Goal: Complete application form

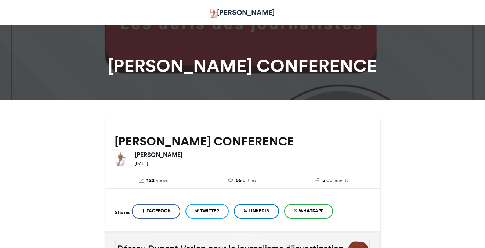
click at [207, 84] on div at bounding box center [242, 60] width 485 height 80
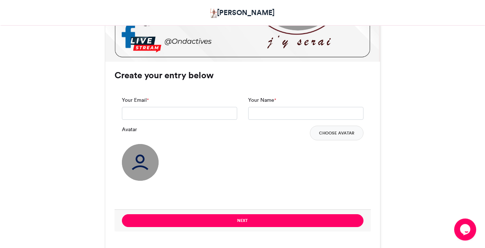
scroll to position [419, 0]
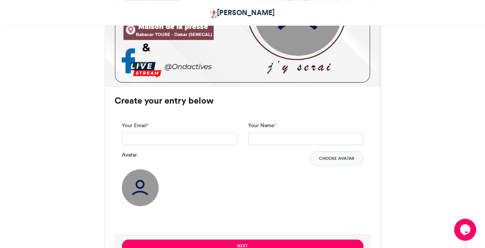
click at [288, 41] on img at bounding box center [297, 11] width 88 height 88
click at [135, 183] on img at bounding box center [140, 187] width 37 height 37
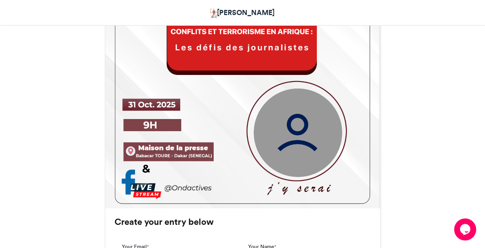
scroll to position [294, 0]
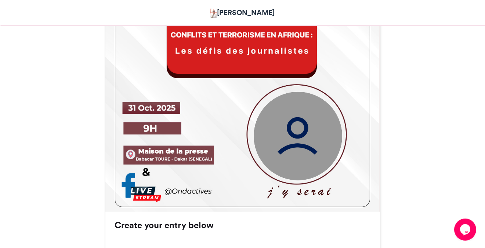
click at [303, 126] on img at bounding box center [297, 135] width 88 height 88
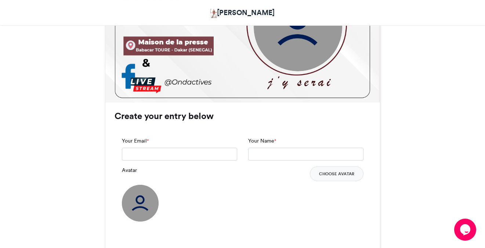
scroll to position [405, 0]
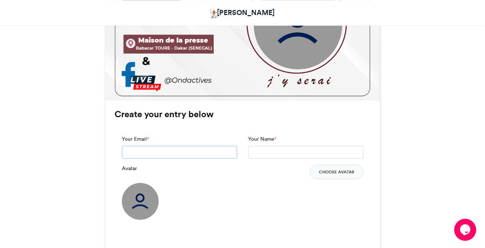
click at [214, 147] on input "Your Email *" at bounding box center [179, 152] width 115 height 13
click at [150, 152] on input "**********" at bounding box center [179, 152] width 115 height 13
drag, startPoint x: 150, startPoint y: 152, endPoint x: 128, endPoint y: 152, distance: 22.0
click at [128, 152] on input "**" at bounding box center [179, 152] width 115 height 13
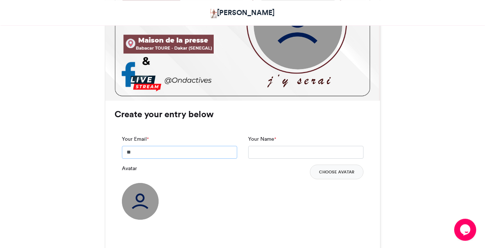
click at [129, 150] on input "**" at bounding box center [179, 152] width 115 height 13
type input "**********"
click at [292, 146] on input "Your Name *" at bounding box center [305, 152] width 115 height 13
type input "**********"
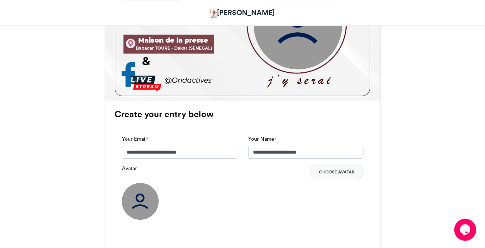
click at [292, 178] on div "Avatar Choose Avatar" at bounding box center [242, 171] width 241 height 15
click at [142, 195] on img at bounding box center [140, 201] width 37 height 37
click at [142, 196] on img at bounding box center [140, 201] width 37 height 37
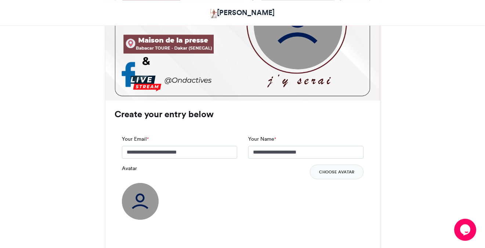
click at [142, 196] on img at bounding box center [140, 201] width 37 height 37
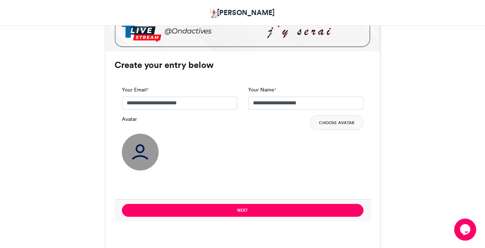
scroll to position [427, 0]
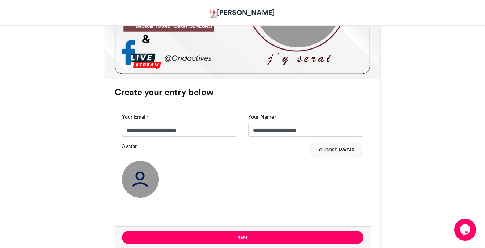
click at [349, 147] on button "Choose Avatar" at bounding box center [337, 149] width 54 height 15
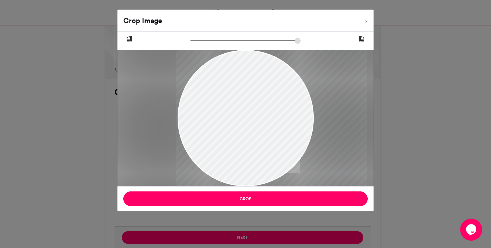
drag, startPoint x: 223, startPoint y: 125, endPoint x: 249, endPoint y: 119, distance: 26.5
click at [249, 119] on div at bounding box center [271, 118] width 191 height 136
drag, startPoint x: 194, startPoint y: 42, endPoint x: 215, endPoint y: 41, distance: 21.3
click at [215, 41] on input "zoom" at bounding box center [245, 40] width 110 height 7
drag, startPoint x: 241, startPoint y: 90, endPoint x: 238, endPoint y: 129, distance: 39.0
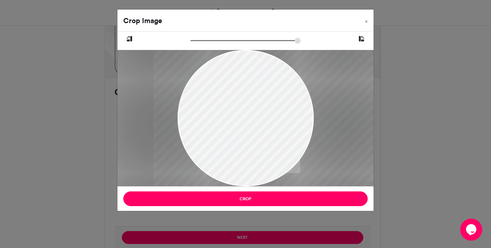
click at [238, 129] on div at bounding box center [275, 137] width 244 height 174
drag, startPoint x: 213, startPoint y: 46, endPoint x: 242, endPoint y: 48, distance: 28.7
click at [242, 44] on input "zoom" at bounding box center [245, 40] width 110 height 7
drag, startPoint x: 249, startPoint y: 84, endPoint x: 251, endPoint y: 132, distance: 48.5
click at [251, 132] on div at bounding box center [285, 160] width 309 height 221
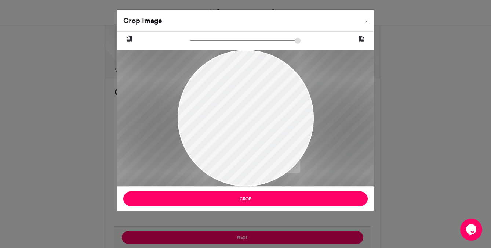
drag, startPoint x: 242, startPoint y: 44, endPoint x: 258, endPoint y: 48, distance: 16.6
click at [258, 44] on input "zoom" at bounding box center [245, 40] width 110 height 7
drag, startPoint x: 250, startPoint y: 108, endPoint x: 249, endPoint y: 131, distance: 23.1
click at [249, 131] on div at bounding box center [291, 174] width 350 height 249
drag, startPoint x: 260, startPoint y: 45, endPoint x: 248, endPoint y: 44, distance: 11.4
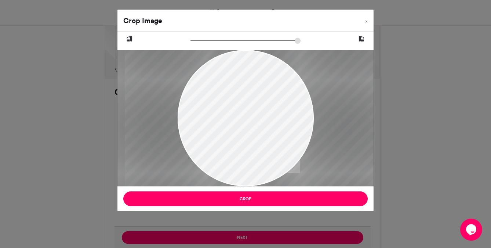
type input "******"
click at [248, 44] on input "zoom" at bounding box center [245, 40] width 110 height 7
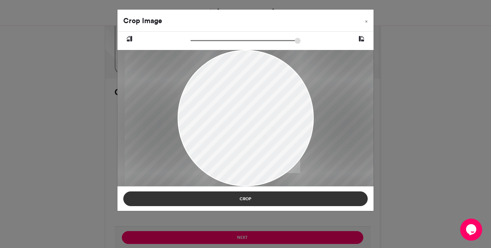
click at [256, 197] on button "Crop" at bounding box center [245, 198] width 244 height 15
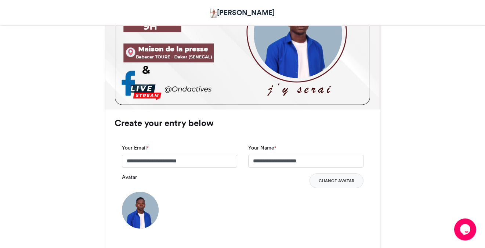
scroll to position [393, 0]
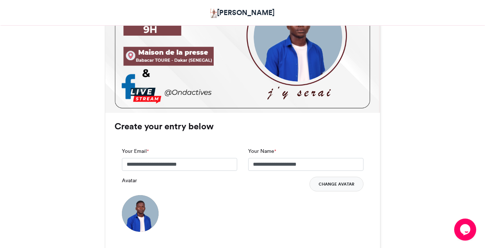
click at [332, 186] on button "Change Avatar" at bounding box center [336, 184] width 54 height 15
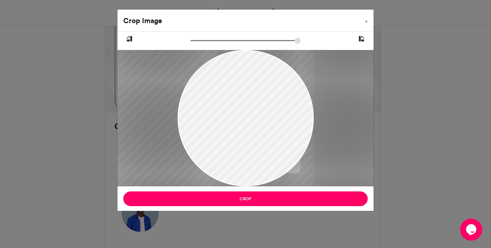
drag, startPoint x: 297, startPoint y: 119, endPoint x: 248, endPoint y: 131, distance: 49.8
click at [248, 131] on div at bounding box center [211, 118] width 203 height 136
drag, startPoint x: 252, startPoint y: 106, endPoint x: 248, endPoint y: 134, distance: 27.8
click at [248, 134] on div at bounding box center [211, 118] width 203 height 136
drag, startPoint x: 248, startPoint y: 134, endPoint x: 234, endPoint y: 143, distance: 16.5
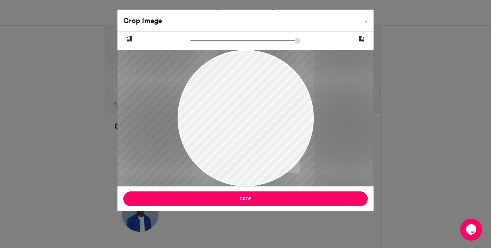
click at [234, 143] on div at bounding box center [211, 118] width 203 height 136
drag, startPoint x: 194, startPoint y: 43, endPoint x: 229, endPoint y: 43, distance: 35.2
click at [229, 43] on input "zoom" at bounding box center [245, 40] width 110 height 7
drag, startPoint x: 247, startPoint y: 103, endPoint x: 171, endPoint y: 159, distance: 94.8
click at [171, 159] on div at bounding box center [176, 141] width 273 height 183
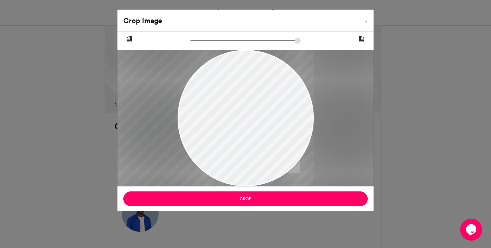
drag, startPoint x: 231, startPoint y: 99, endPoint x: 218, endPoint y: 97, distance: 13.4
click at [218, 97] on div at bounding box center [176, 139] width 273 height 183
drag, startPoint x: 229, startPoint y: 43, endPoint x: 250, endPoint y: 47, distance: 21.2
type input "******"
click at [250, 44] on input "zoom" at bounding box center [245, 40] width 110 height 7
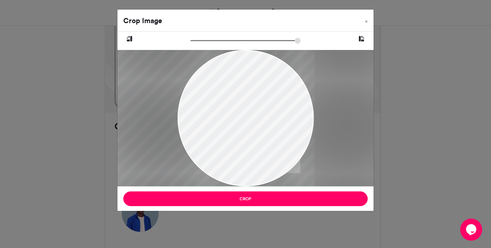
drag, startPoint x: 246, startPoint y: 101, endPoint x: 204, endPoint y: 156, distance: 69.4
click at [204, 156] on div at bounding box center [157, 155] width 314 height 211
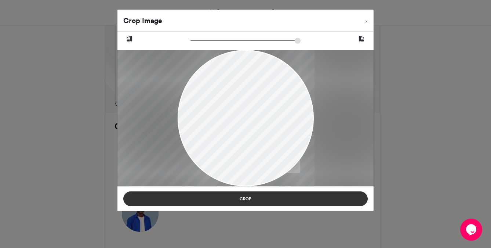
click at [221, 194] on button "Crop" at bounding box center [245, 198] width 244 height 15
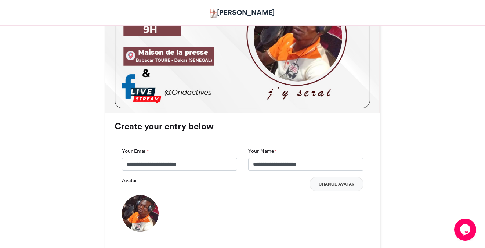
scroll to position [347, 0]
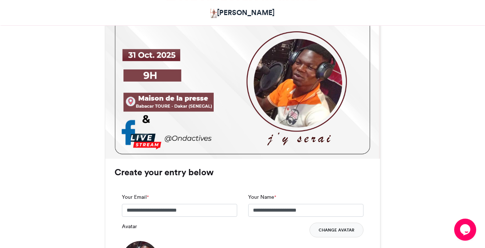
click at [339, 228] on button "Change Avatar" at bounding box center [336, 229] width 54 height 15
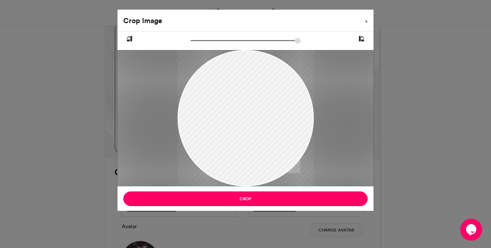
click at [368, 21] on button "×" at bounding box center [366, 20] width 14 height 21
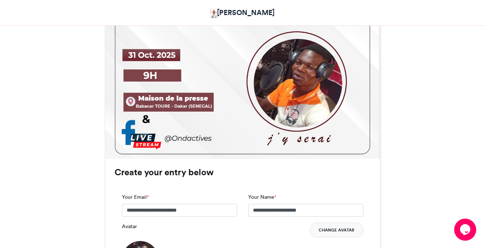
click at [338, 226] on button "Change Avatar" at bounding box center [336, 229] width 54 height 15
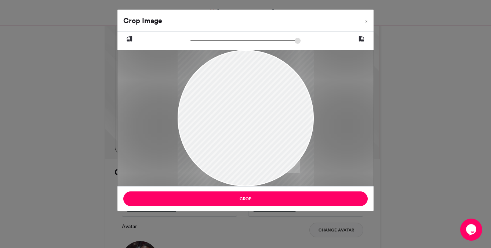
click at [248, 131] on div at bounding box center [246, 118] width 136 height 181
drag, startPoint x: 248, startPoint y: 131, endPoint x: 237, endPoint y: 174, distance: 44.9
click at [237, 174] on div at bounding box center [245, 140] width 136 height 181
drag, startPoint x: 193, startPoint y: 42, endPoint x: 205, endPoint y: 46, distance: 12.7
click at [205, 44] on input "zoom" at bounding box center [245, 40] width 110 height 7
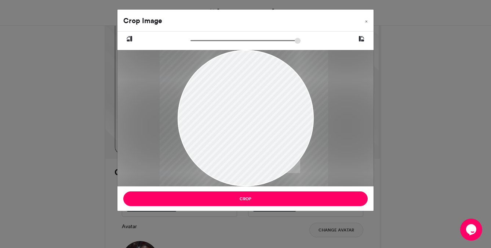
drag, startPoint x: 230, startPoint y: 111, endPoint x: 229, endPoint y: 120, distance: 9.4
click at [229, 120] on div at bounding box center [243, 155] width 168 height 224
drag, startPoint x: 228, startPoint y: 112, endPoint x: 218, endPoint y: 146, distance: 35.9
click at [218, 146] on div at bounding box center [233, 162] width 168 height 224
drag, startPoint x: 206, startPoint y: 46, endPoint x: 240, endPoint y: 51, distance: 34.6
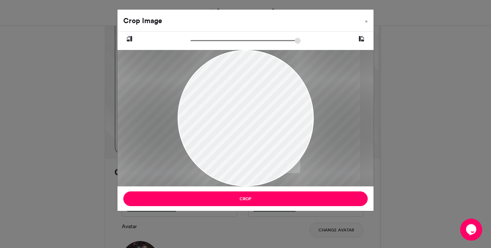
click at [240, 44] on input "zoom" at bounding box center [245, 40] width 110 height 7
drag, startPoint x: 236, startPoint y: 75, endPoint x: 245, endPoint y: 97, distance: 23.5
click at [245, 97] on div at bounding box center [235, 203] width 265 height 352
drag, startPoint x: 256, startPoint y: 139, endPoint x: 261, endPoint y: 139, distance: 4.8
click at [261, 139] on div at bounding box center [240, 203] width 265 height 352
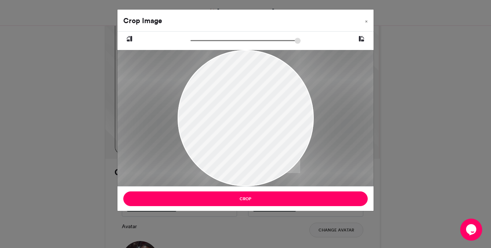
drag, startPoint x: 239, startPoint y: 43, endPoint x: 250, endPoint y: 45, distance: 11.2
click at [250, 44] on input "zoom" at bounding box center [245, 40] width 110 height 7
drag, startPoint x: 252, startPoint y: 100, endPoint x: 246, endPoint y: 102, distance: 6.1
click at [246, 102] on div at bounding box center [235, 214] width 291 height 386
drag, startPoint x: 248, startPoint y: 44, endPoint x: 241, endPoint y: 53, distance: 11.7
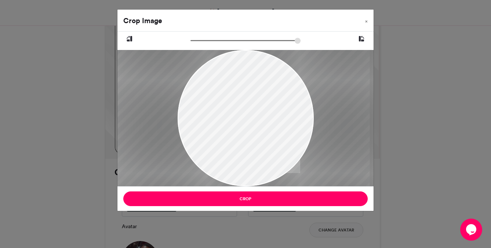
type input "******"
click at [241, 44] on input "zoom" at bounding box center [245, 40] width 110 height 7
click at [250, 81] on div at bounding box center [235, 206] width 268 height 355
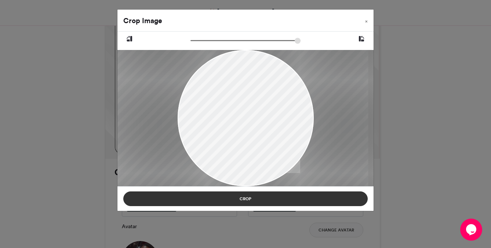
click at [244, 201] on button "Crop" at bounding box center [245, 198] width 244 height 15
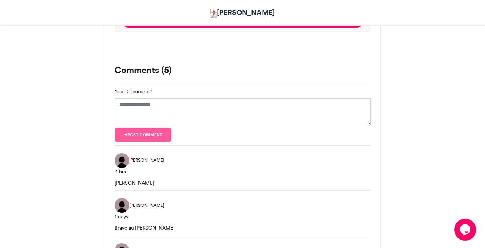
scroll to position [527, 0]
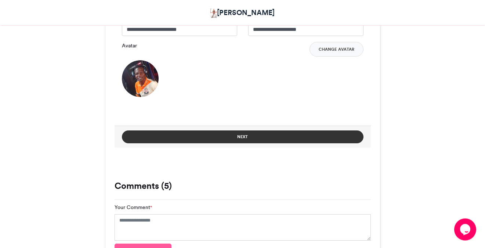
click at [281, 137] on button "Next" at bounding box center [242, 137] width 241 height 13
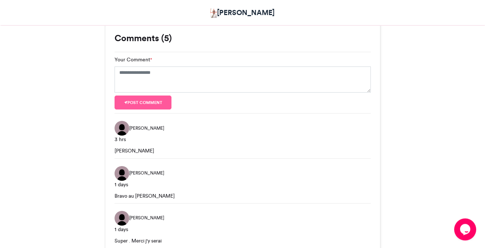
scroll to position [395, 0]
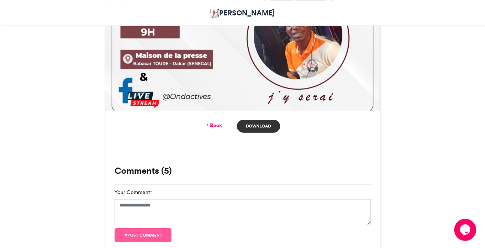
click at [270, 125] on link "Download" at bounding box center [258, 126] width 43 height 13
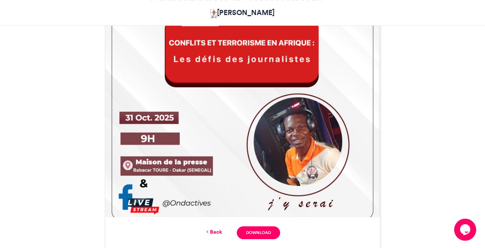
scroll to position [255, 0]
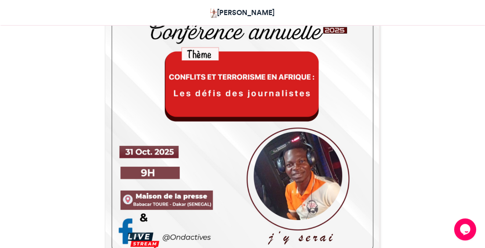
click at [414, 110] on div "[PERSON_NAME] CONFERENCE [PERSON_NAME] [DATE]" at bounding box center [242, 245] width 418 height 765
